Goal: Information Seeking & Learning: Check status

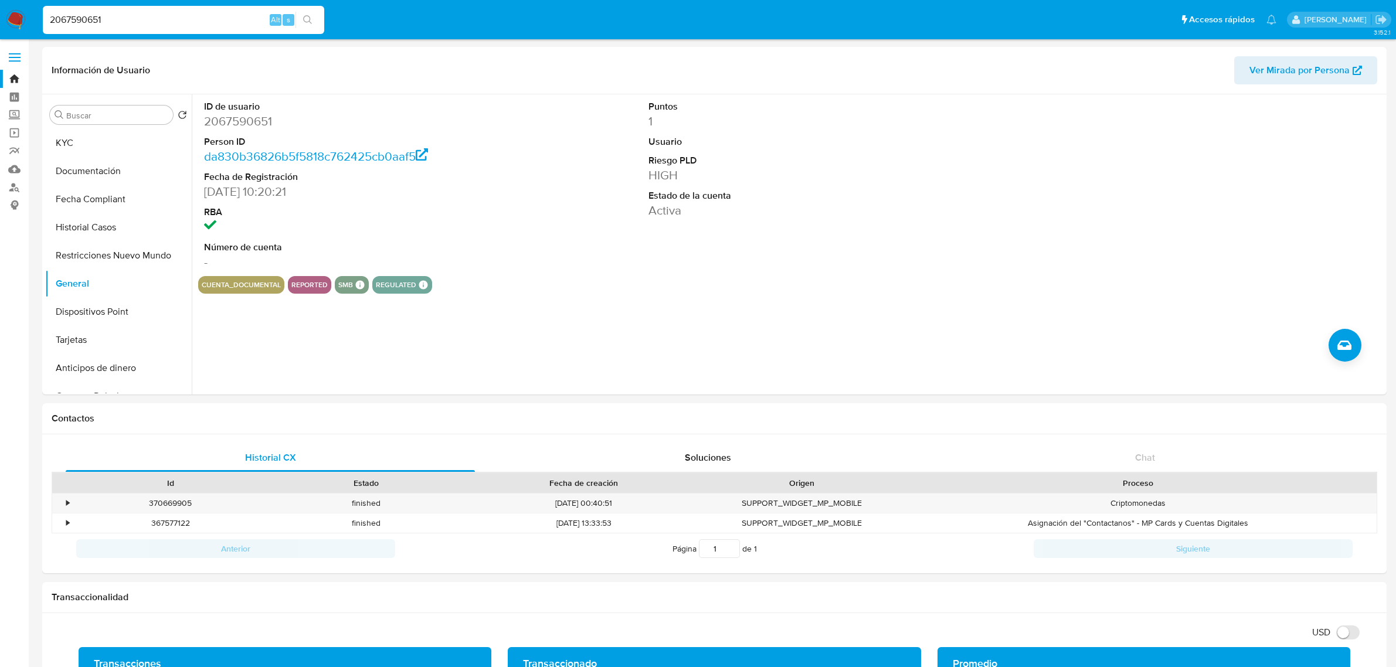
select select "10"
click at [49, 11] on div "2067590651 Alt s" at bounding box center [183, 20] width 281 height 28
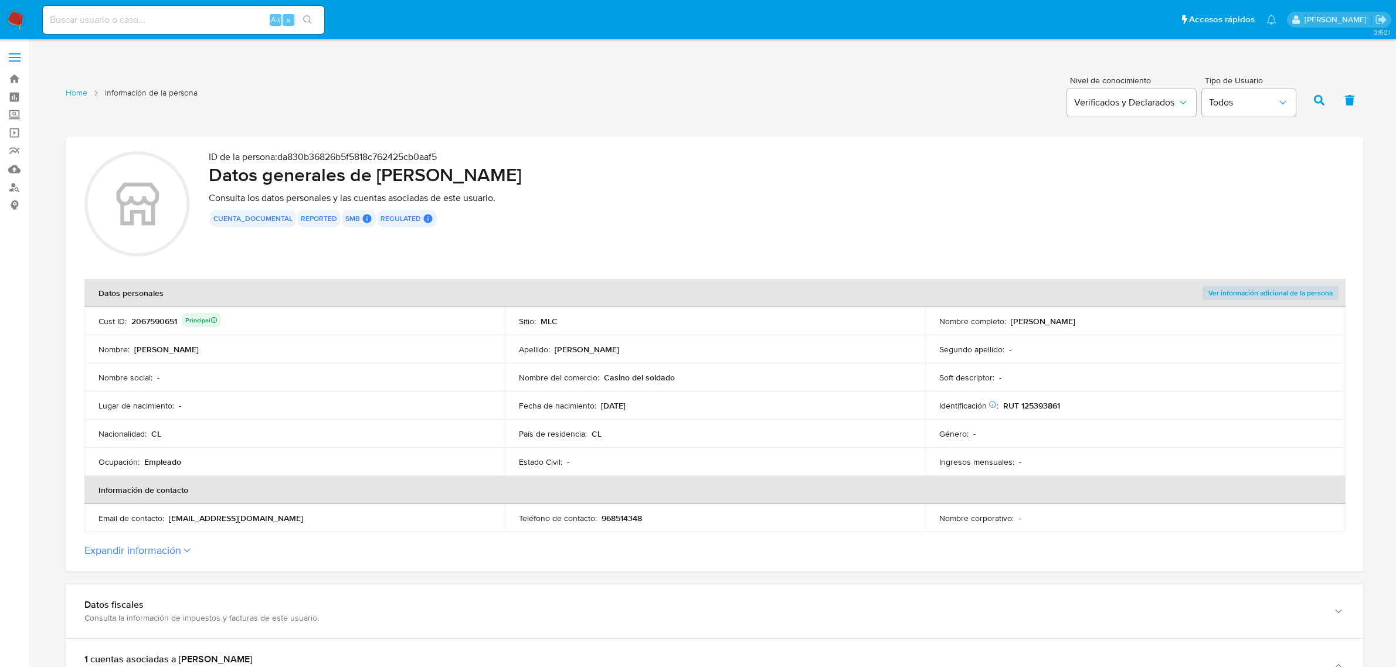
scroll to position [345, 0]
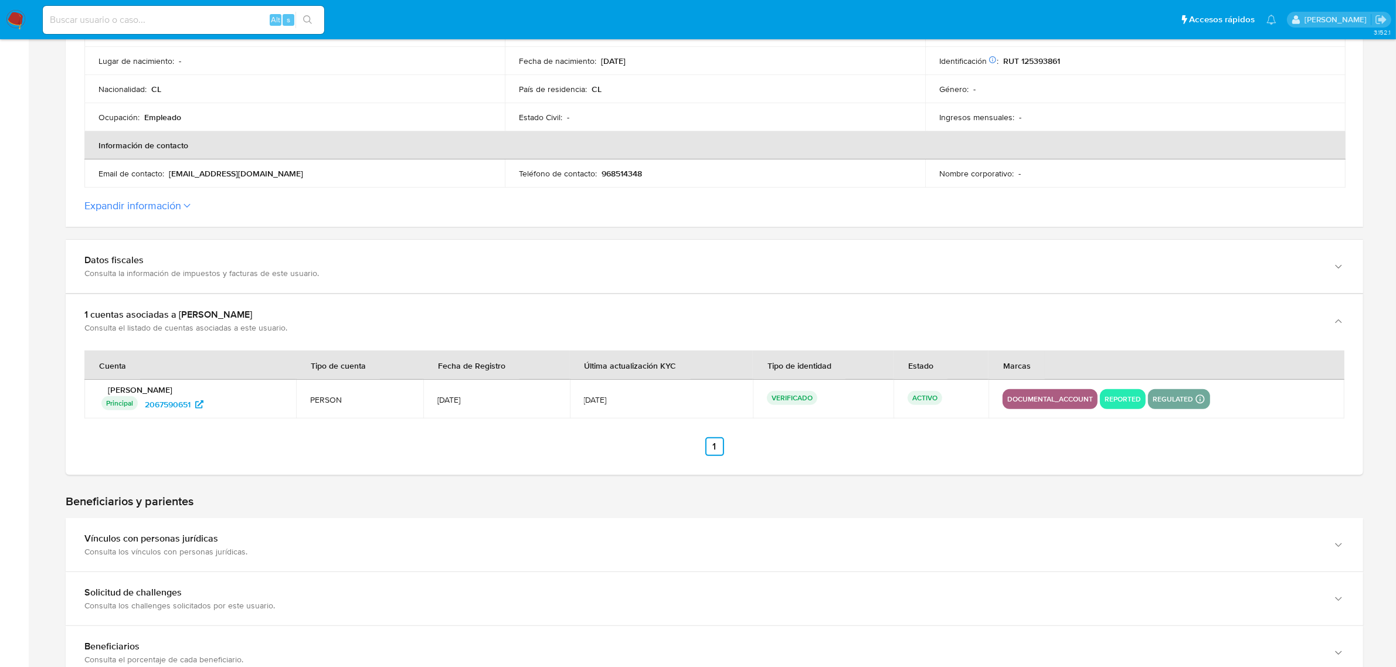
click at [155, 15] on input at bounding box center [183, 19] width 281 height 15
paste input "1387983216"
type input "1387983216"
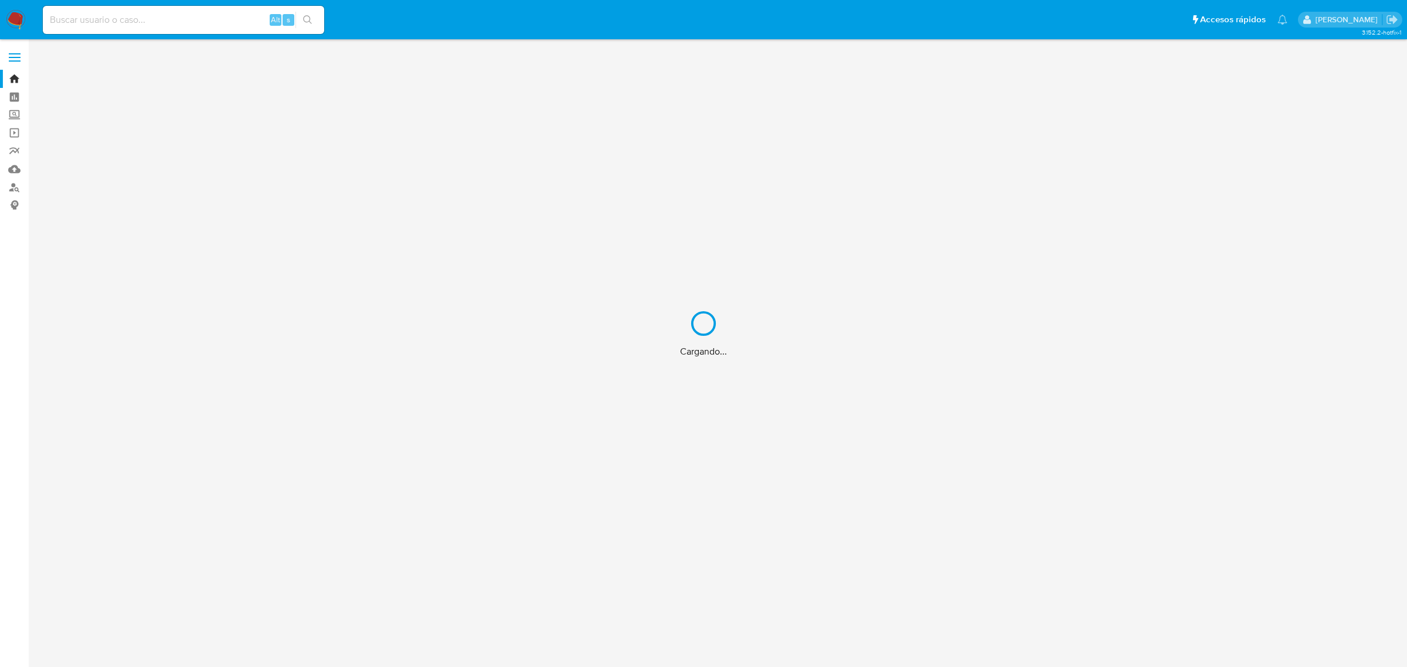
click at [129, 18] on div "Cargando..." at bounding box center [703, 333] width 1407 height 667
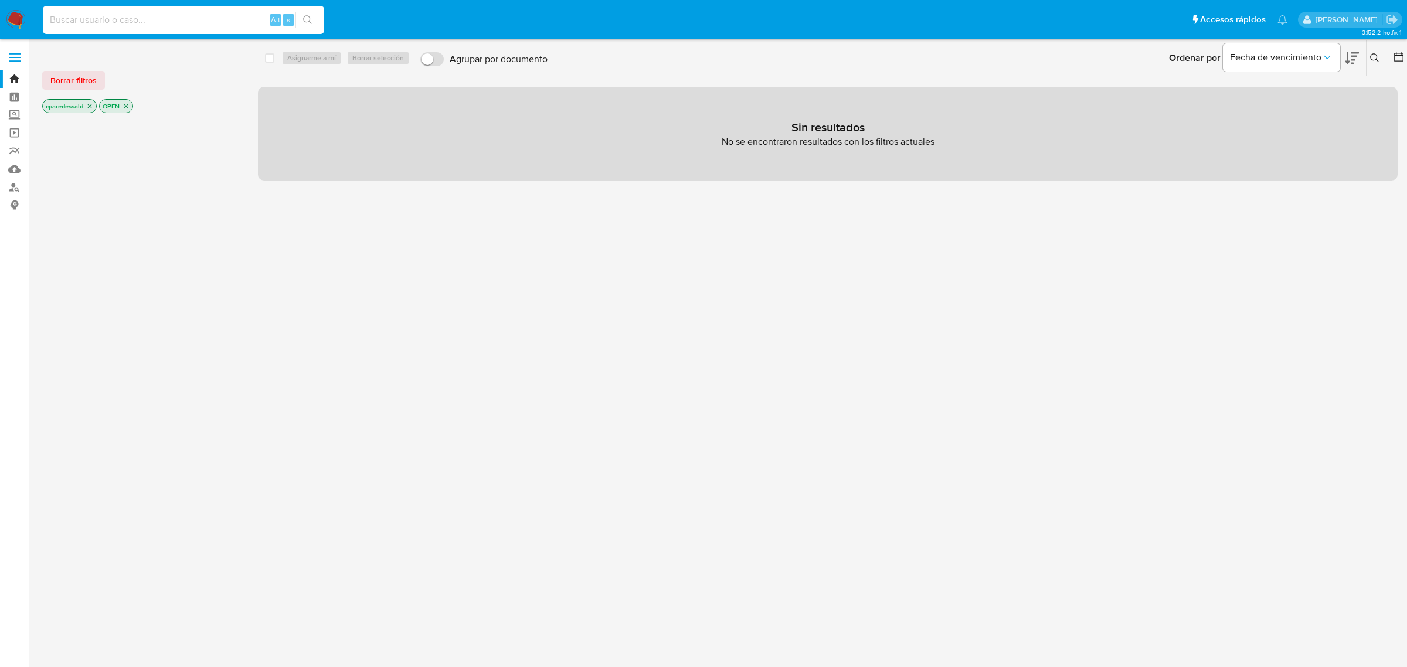
click at [110, 25] on input at bounding box center [183, 19] width 281 height 15
paste input "1387983216"
type input "1387983216"
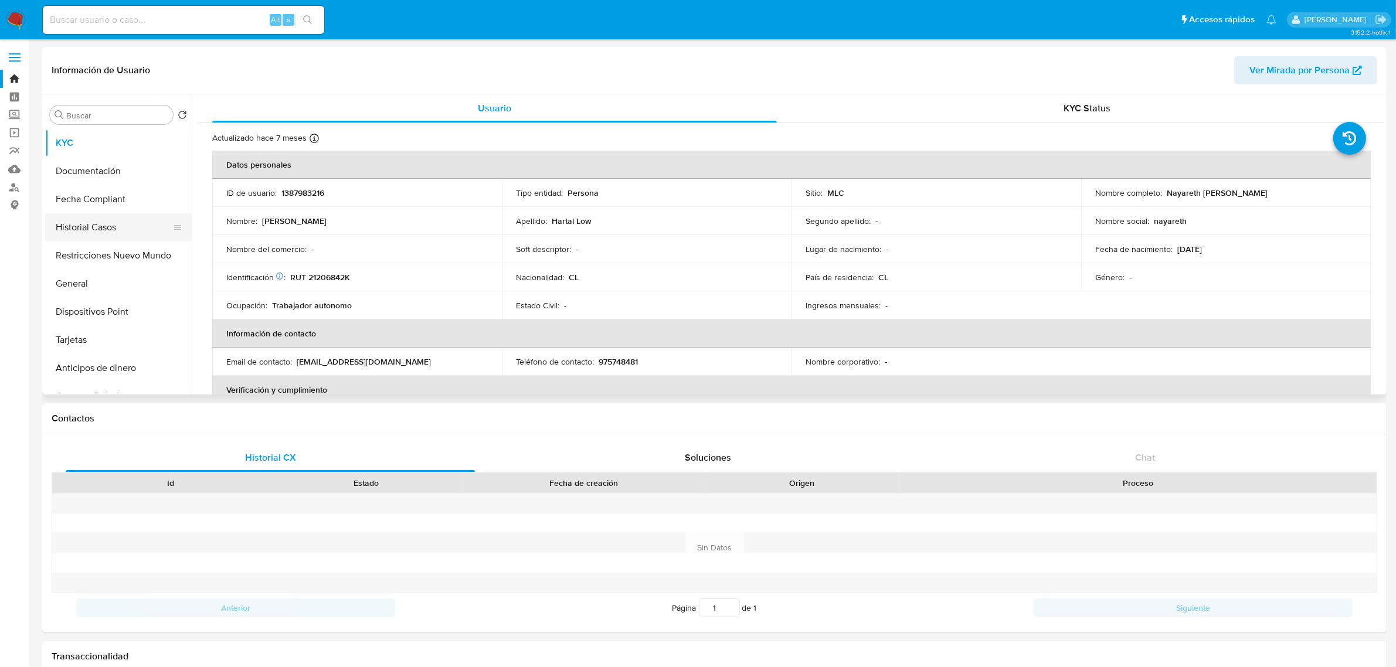
select select "10"
click at [110, 224] on button "Historial Casos" at bounding box center [113, 227] width 137 height 28
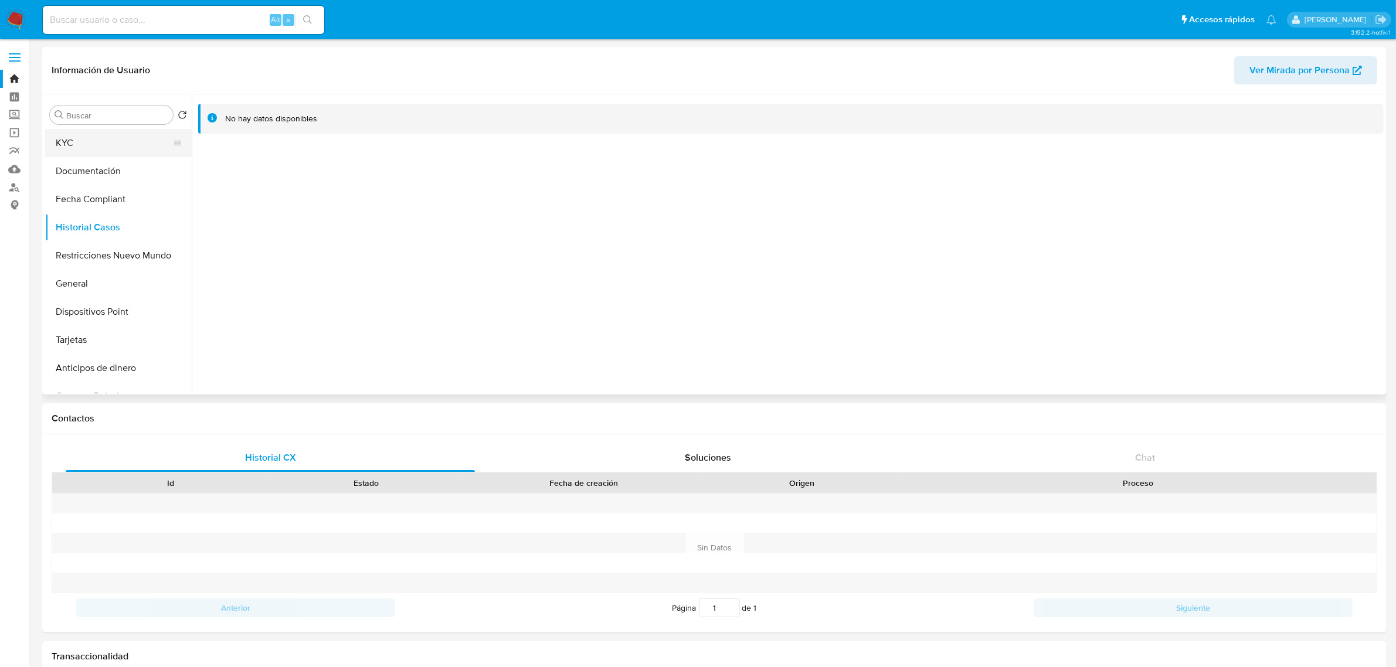
click at [91, 151] on button "KYC" at bounding box center [113, 143] width 137 height 28
